Goal: Transaction & Acquisition: Purchase product/service

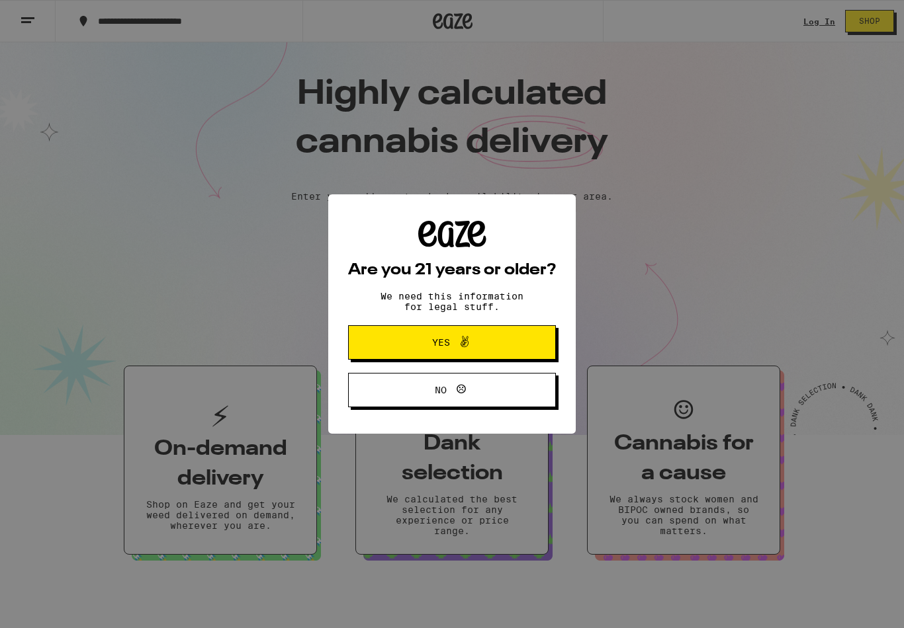
click at [506, 337] on button "Yes" at bounding box center [452, 342] width 208 height 34
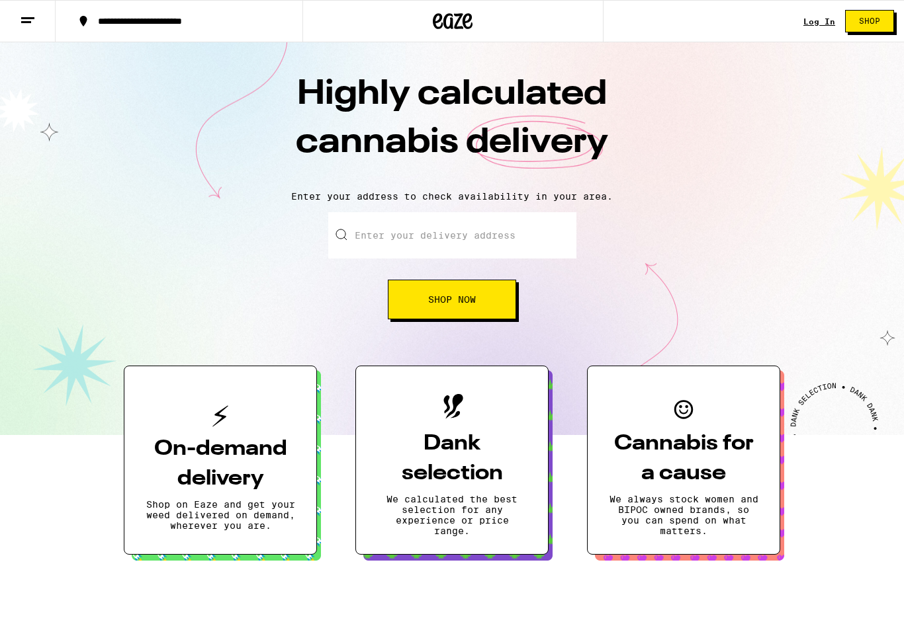
click at [820, 26] on link "Log In" at bounding box center [819, 21] width 32 height 9
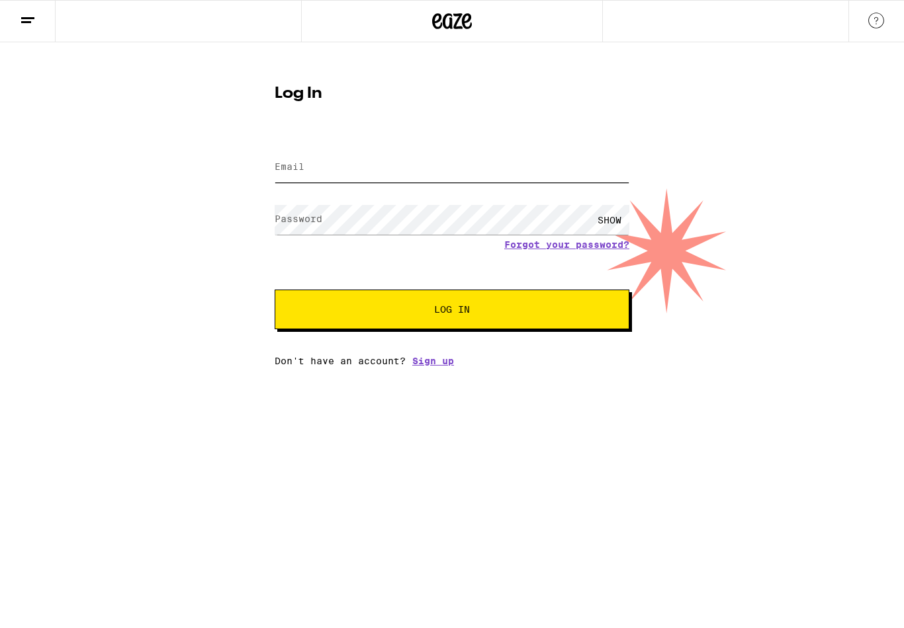
click at [506, 161] on input "Email" at bounding box center [452, 168] width 355 height 30
type input "[PERSON_NAME][EMAIL_ADDRESS][PERSON_NAME][DOMAIN_NAME]"
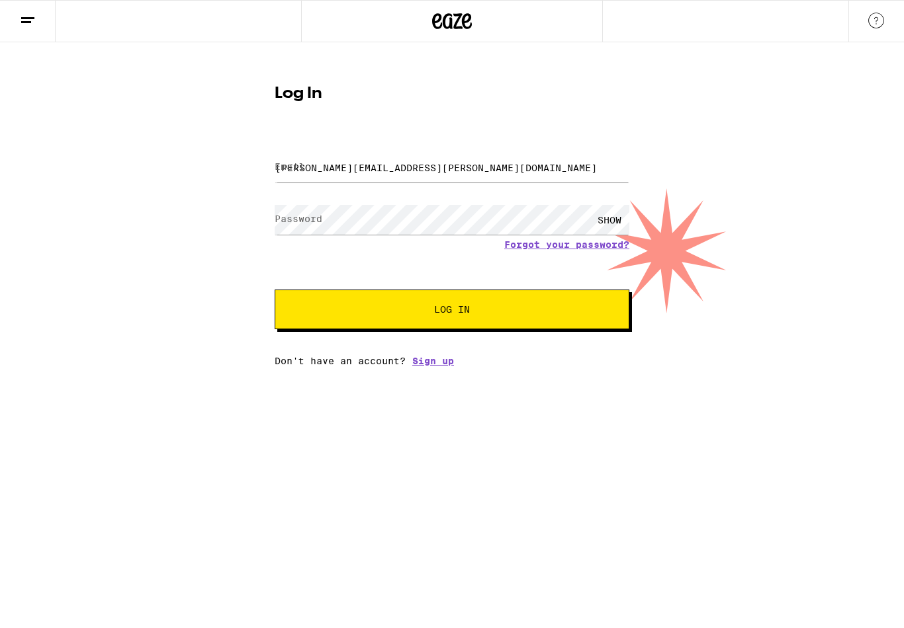
click at [452, 312] on button "Log In" at bounding box center [452, 310] width 355 height 40
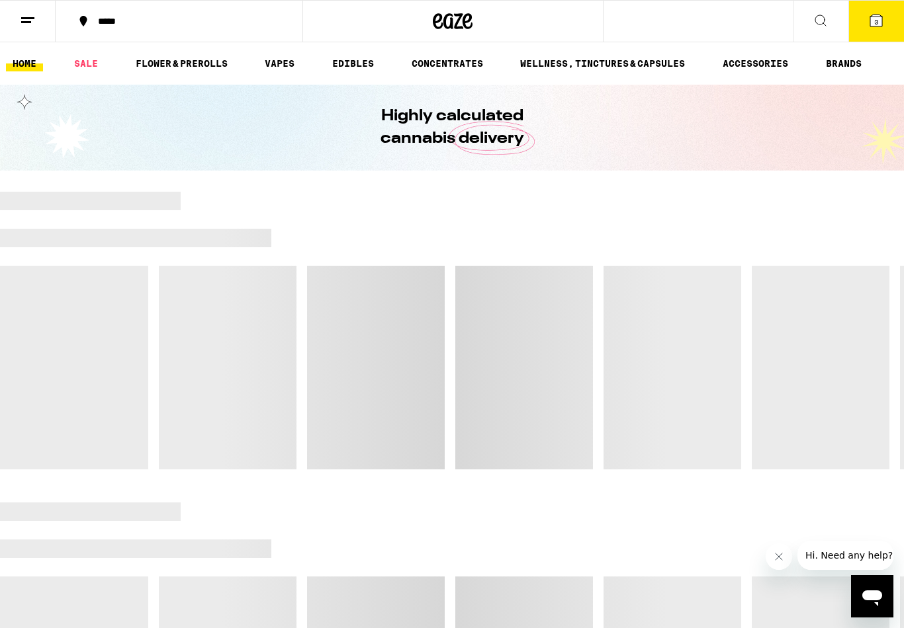
click at [883, 22] on icon at bounding box center [876, 21] width 16 height 16
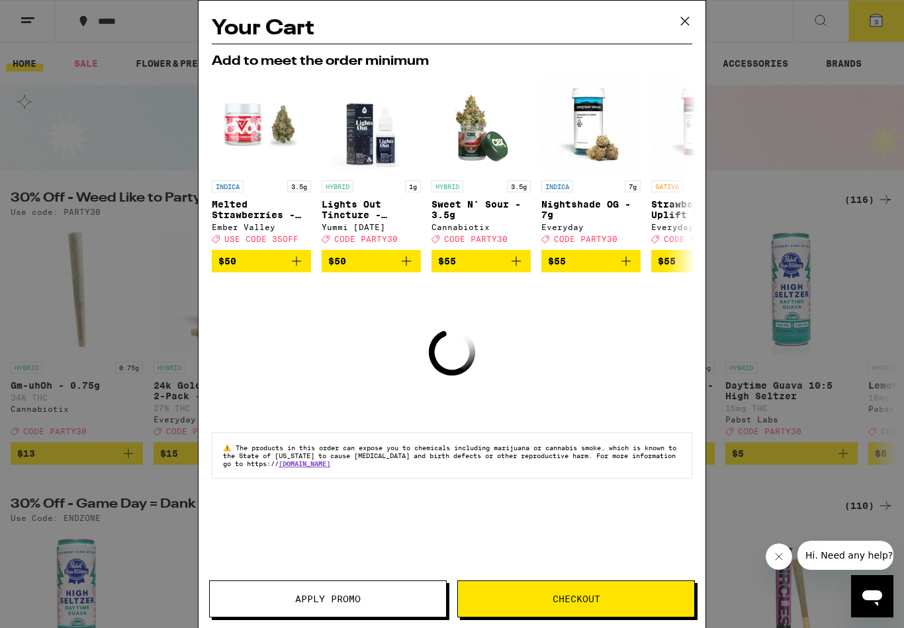
click at [613, 364] on div "Your Cart Add to meet the order minimum INDICA 3.5g Melted Strawberries - 3.5g …" at bounding box center [451, 295] width 507 height 588
click at [684, 17] on icon at bounding box center [685, 21] width 20 height 20
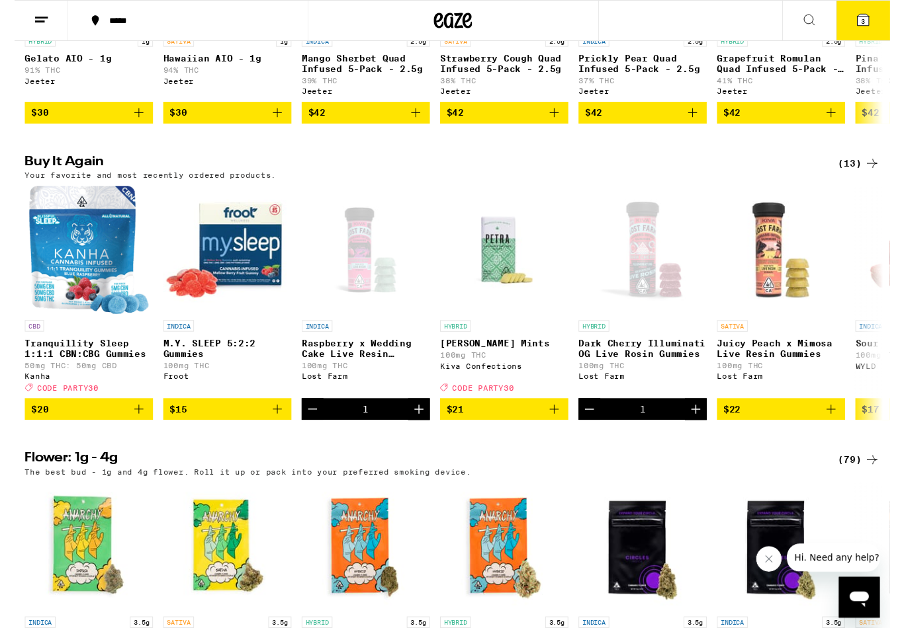
click at [269, 431] on icon "Add to bag" at bounding box center [271, 423] width 16 height 16
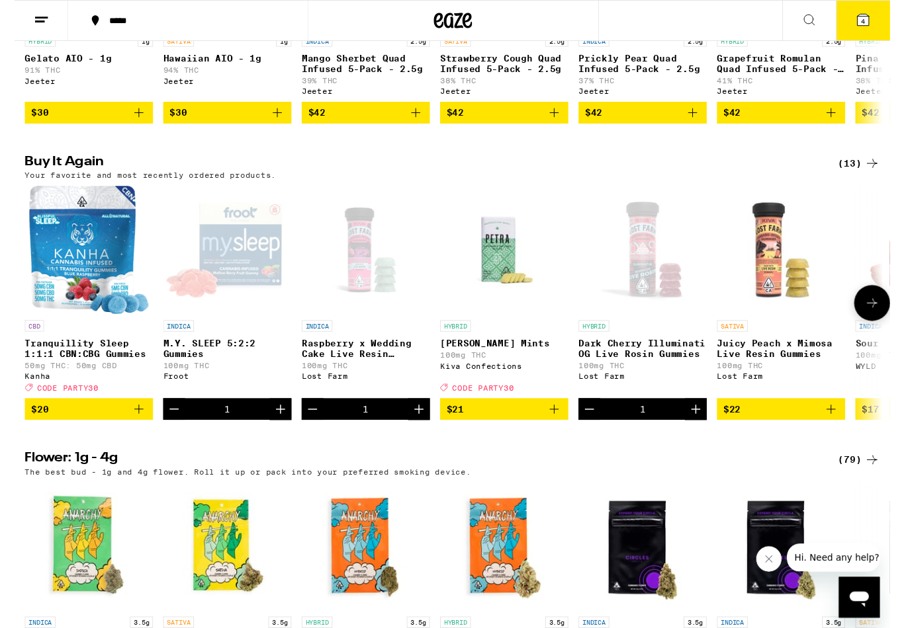
click at [272, 431] on icon "Increment" at bounding box center [275, 423] width 16 height 16
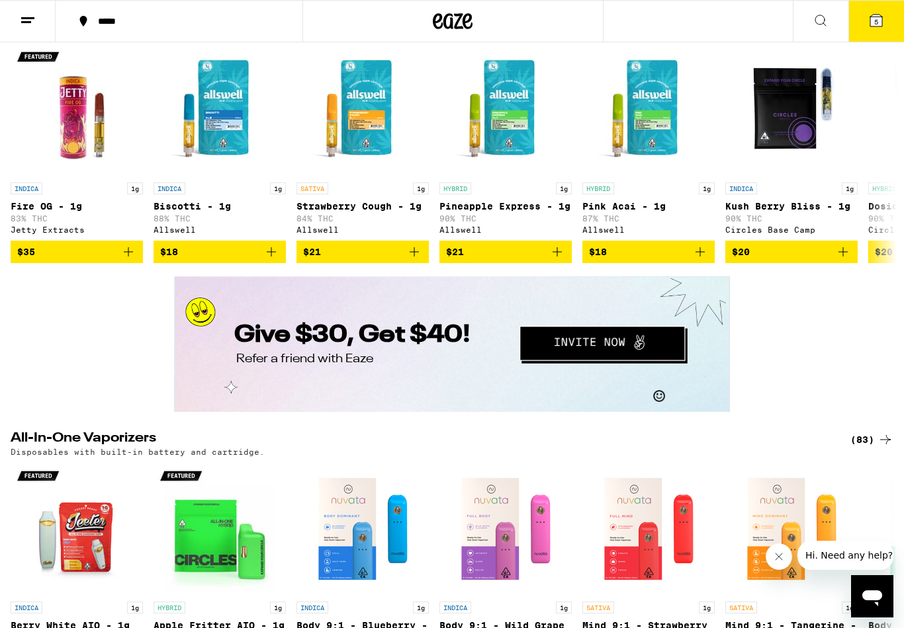
scroll to position [1942, 0]
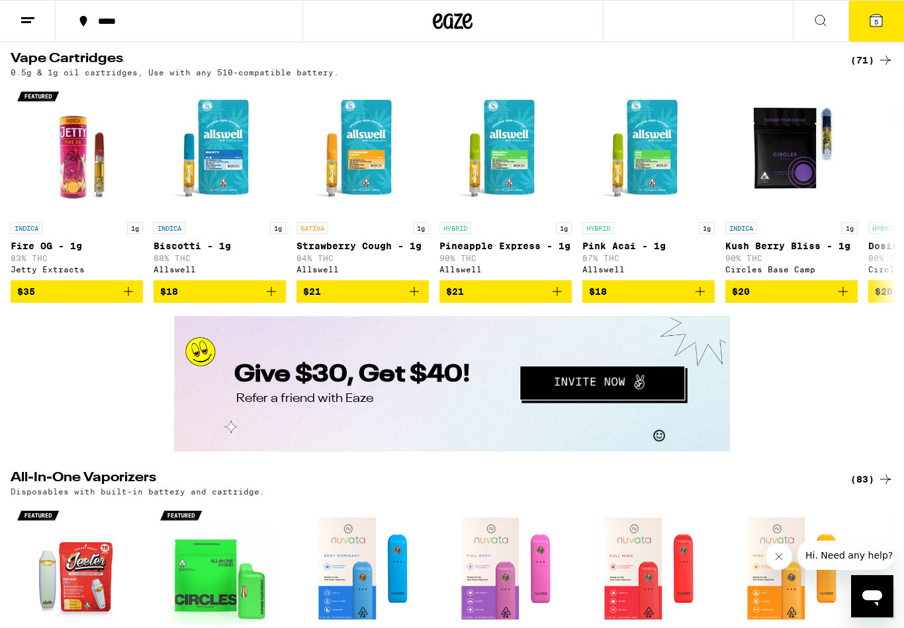
click at [816, 21] on icon at bounding box center [820, 21] width 16 height 16
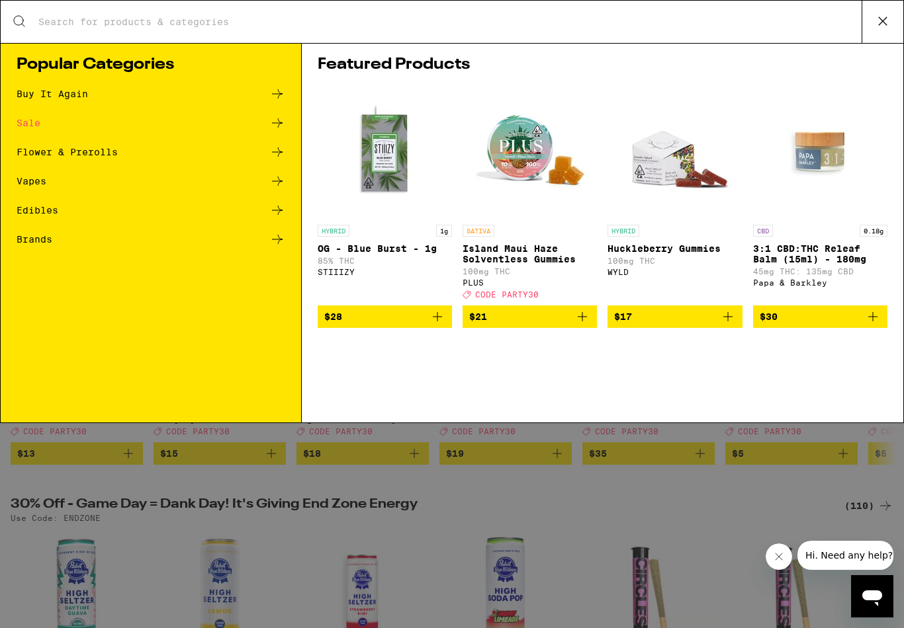
scroll to position [0, 0]
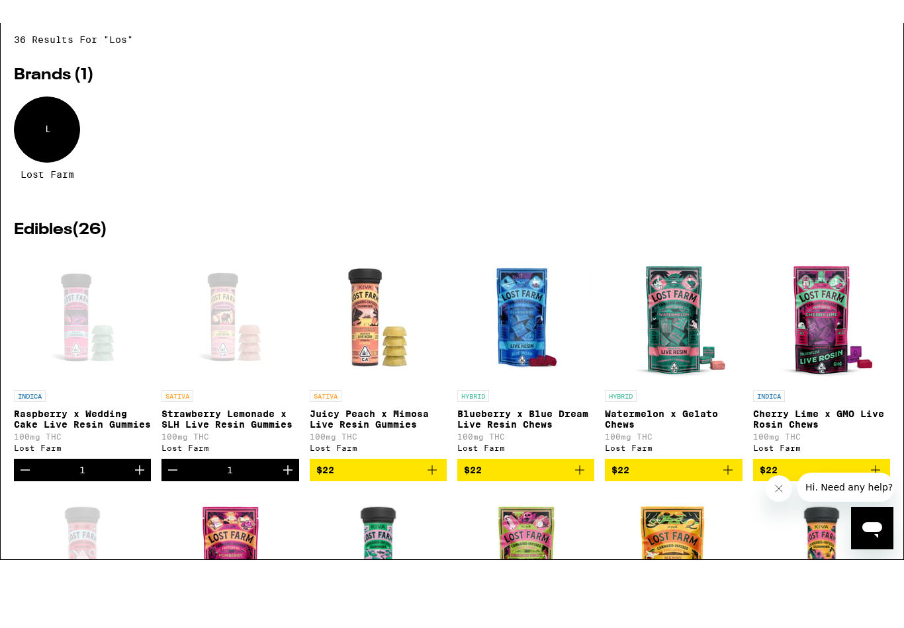
type input "Los"
click at [58, 119] on div "L" at bounding box center [47, 152] width 66 height 66
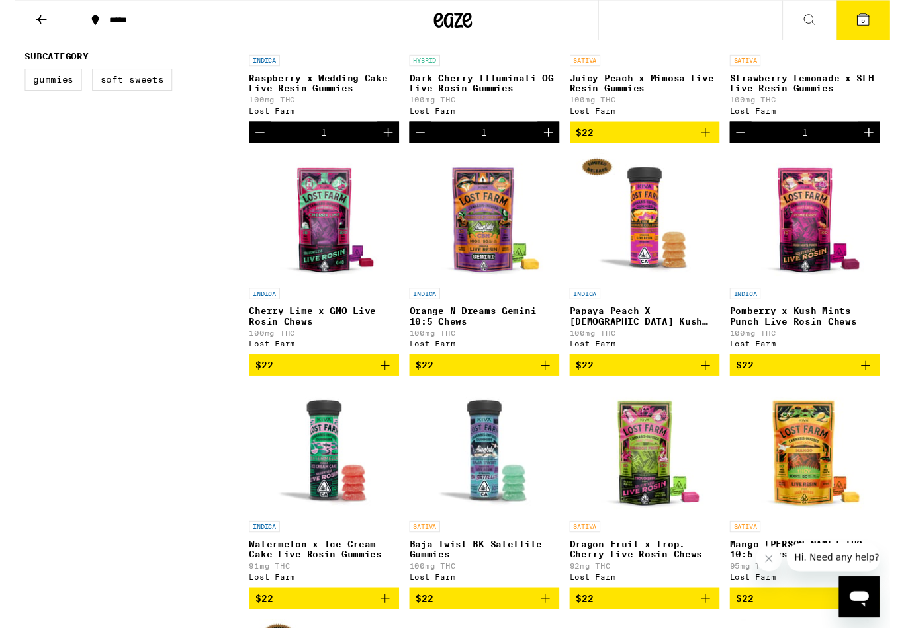
scroll to position [471, 0]
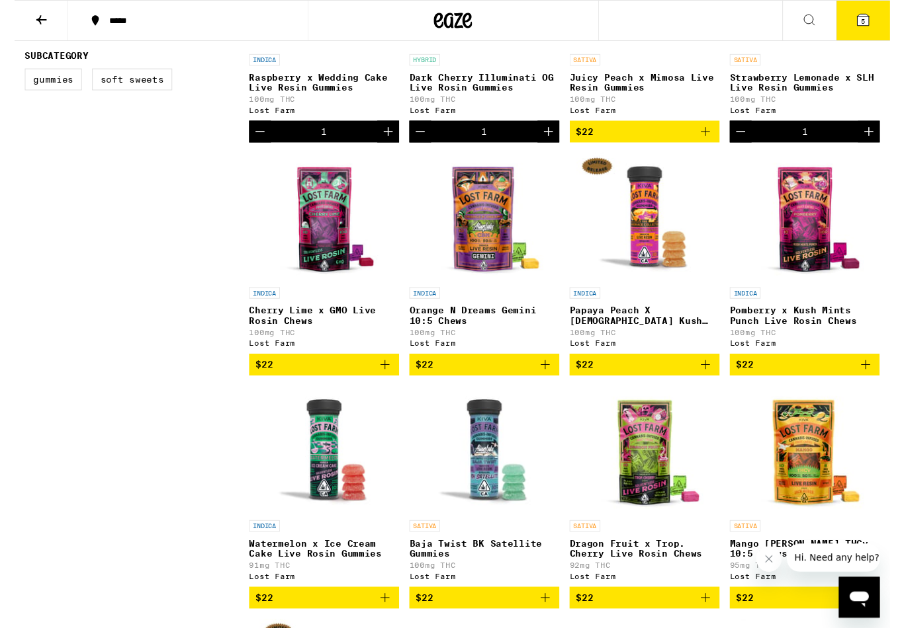
click at [482, 264] on img "Open page for Orange N Dreams Gemini 10:5 Chews from Lost Farm" at bounding box center [485, 224] width 132 height 132
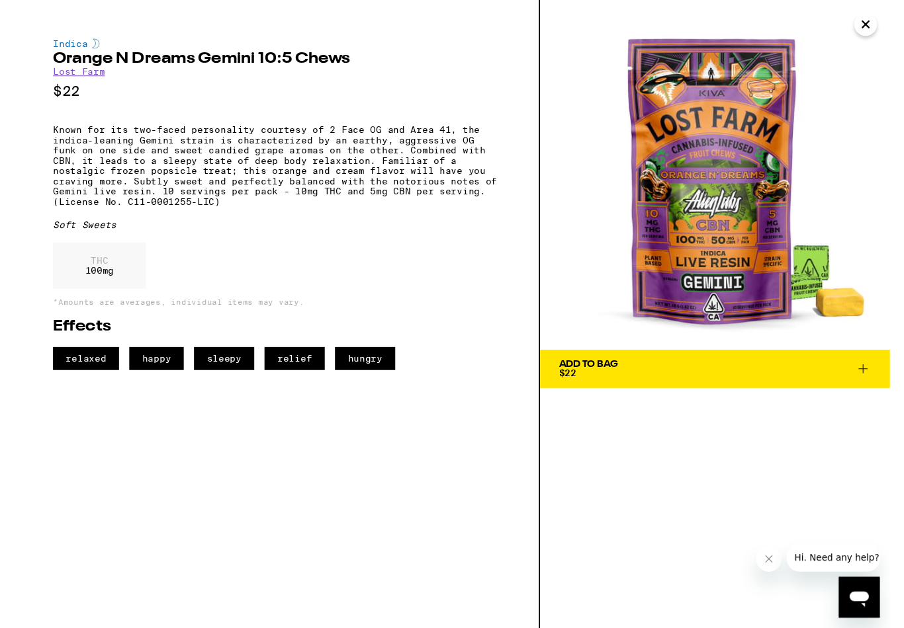
click at [895, 16] on img at bounding box center [722, 180] width 361 height 361
click at [873, 16] on icon "Close" at bounding box center [879, 25] width 16 height 20
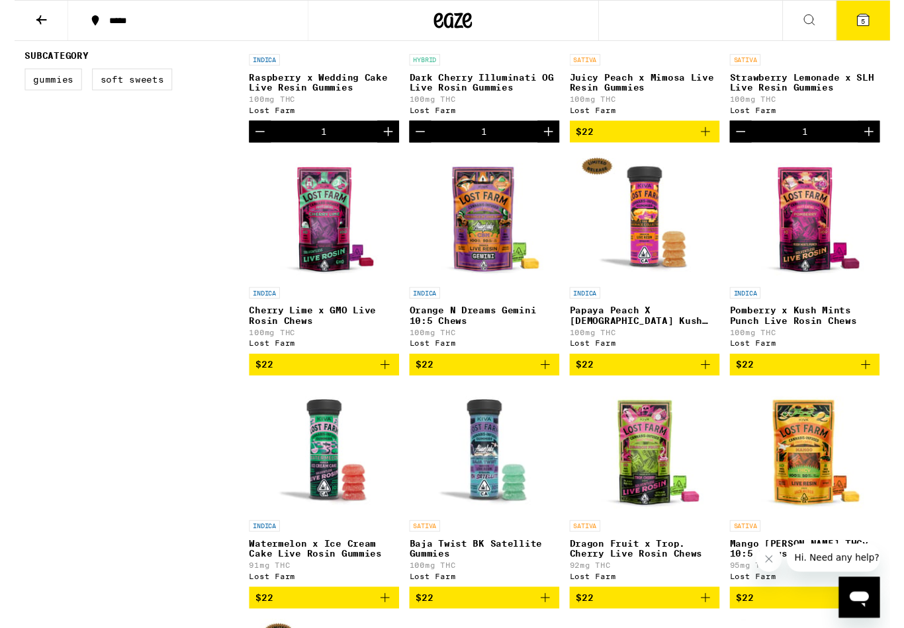
click at [325, 251] on img "Open page for Cherry Lime x GMO Live Rosin Chews from Lost Farm" at bounding box center [319, 224] width 132 height 132
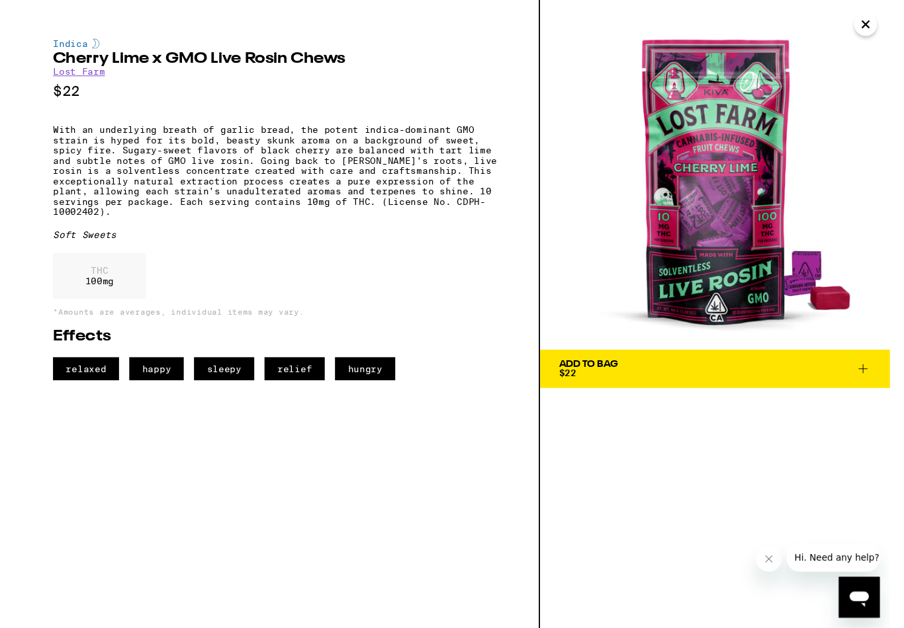
click at [888, 7] on img at bounding box center [722, 180] width 361 height 361
click at [882, 26] on icon "Close" at bounding box center [879, 25] width 16 height 20
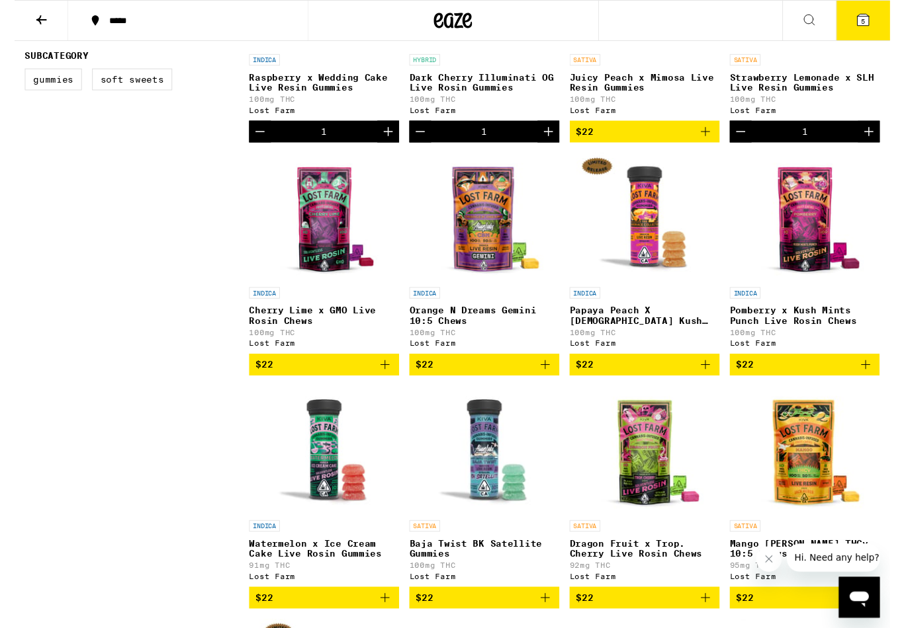
click at [548, 384] on button "$22" at bounding box center [485, 377] width 155 height 22
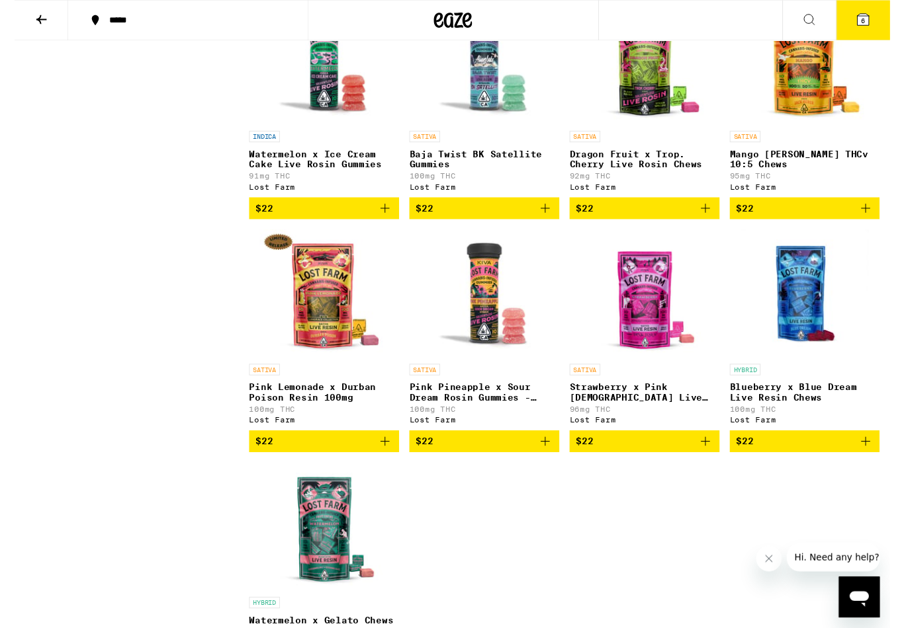
scroll to position [874, 0]
click at [886, 24] on button "6" at bounding box center [876, 21] width 56 height 41
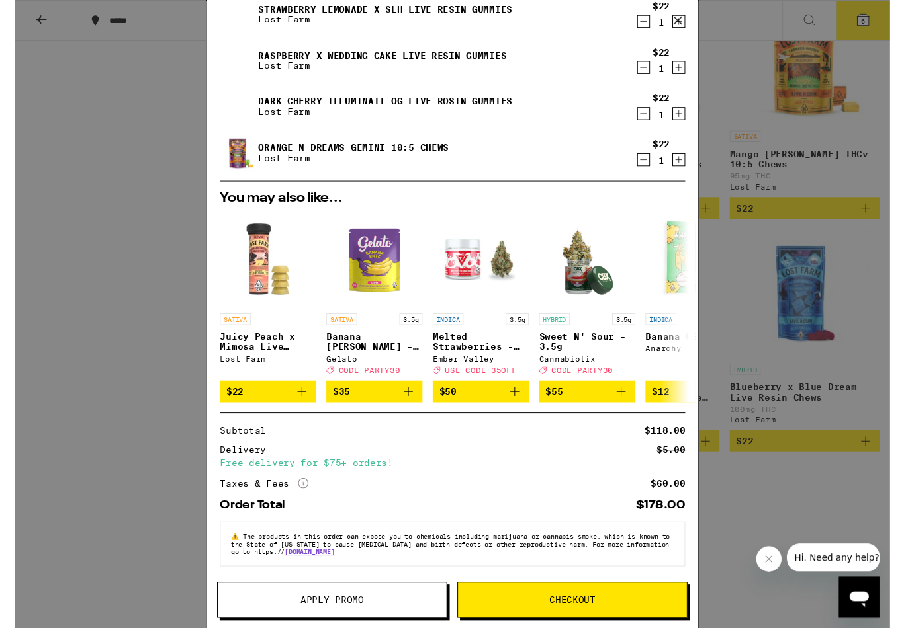
scroll to position [110, 0]
click at [604, 606] on button "Checkout" at bounding box center [575, 619] width 237 height 37
